Goal: Find specific page/section: Find specific page/section

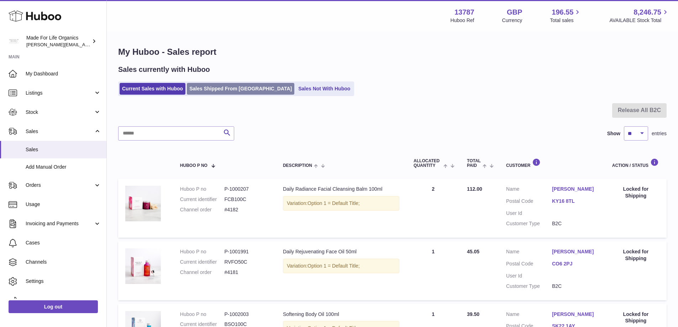
click at [219, 88] on link "Sales Shipped From [GEOGRAPHIC_DATA]" at bounding box center [240, 89] width 107 height 12
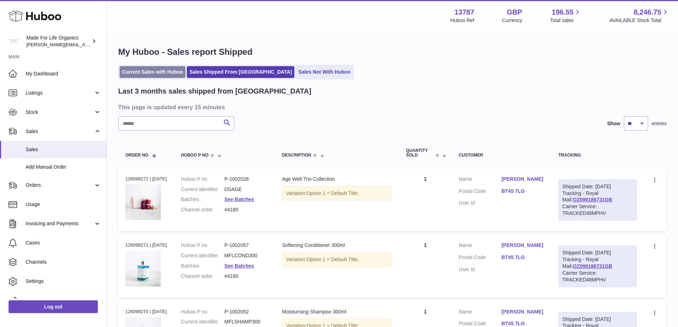
click at [150, 69] on link "Current Sales with Huboo" at bounding box center [153, 72] width 66 height 12
